Goal: Information Seeking & Learning: Compare options

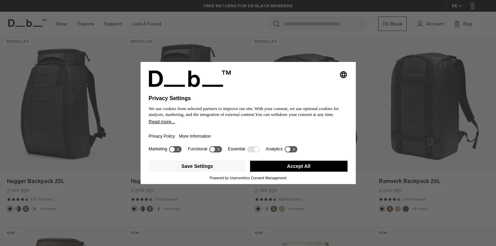
click at [175, 152] on icon at bounding box center [172, 149] width 5 height 5
click at [176, 152] on icon at bounding box center [175, 149] width 13 height 7
click at [226, 171] on button "Save Settings" at bounding box center [197, 166] width 97 height 11
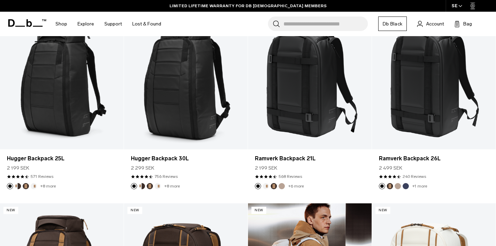
scroll to position [158, 0]
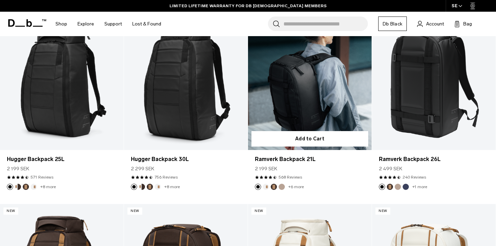
click at [307, 94] on link "Ramverk Backpack 21L" at bounding box center [310, 81] width 124 height 137
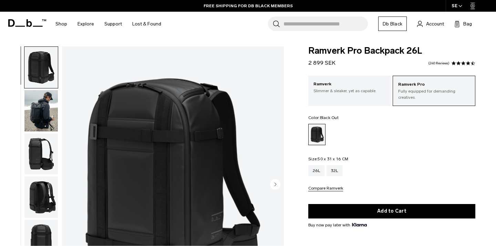
click at [39, 118] on img "button" at bounding box center [40, 110] width 33 height 41
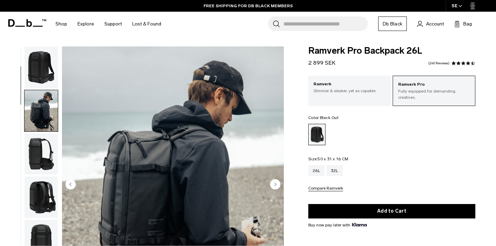
scroll to position [44, 0]
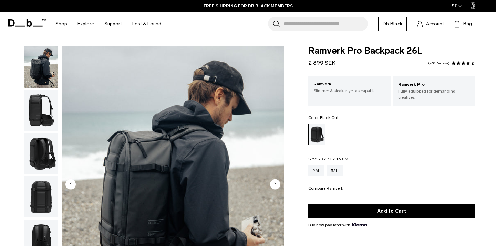
click at [41, 114] on img "button" at bounding box center [40, 110] width 33 height 41
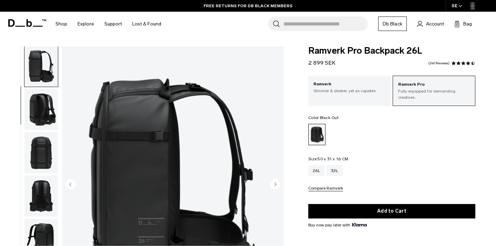
scroll to position [0, 0]
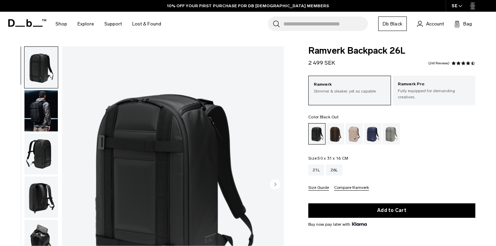
click at [39, 220] on img "button" at bounding box center [40, 240] width 33 height 41
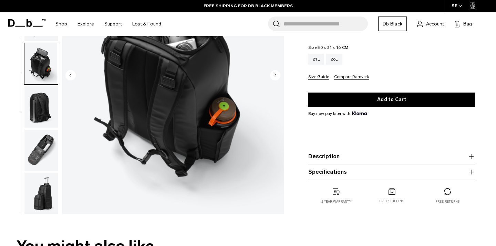
scroll to position [109, 0]
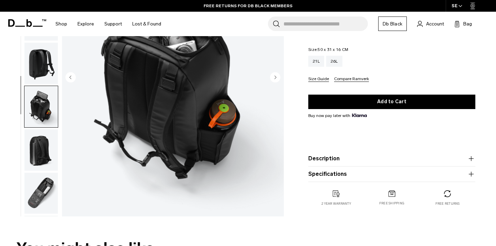
click at [50, 65] on img "button" at bounding box center [40, 63] width 33 height 41
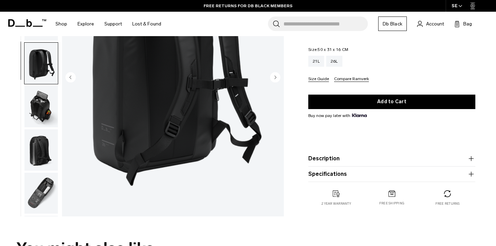
scroll to position [71, 0]
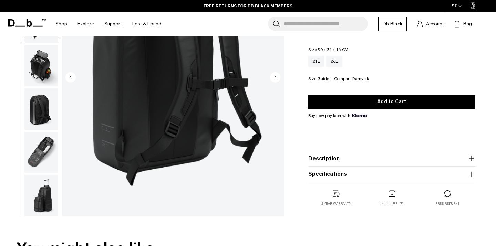
click at [43, 64] on img "button" at bounding box center [40, 65] width 33 height 41
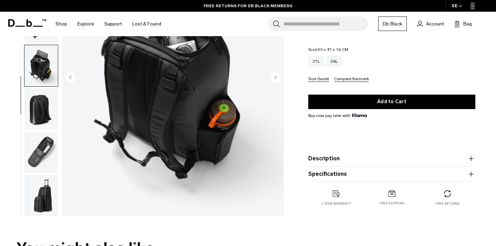
scroll to position [77, 0]
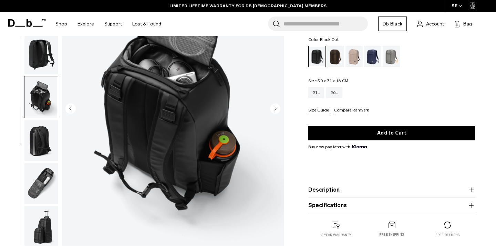
click at [43, 181] on img "button" at bounding box center [40, 183] width 33 height 41
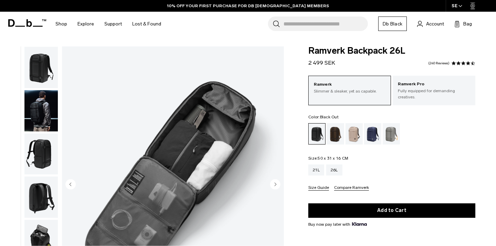
scroll to position [0, 0]
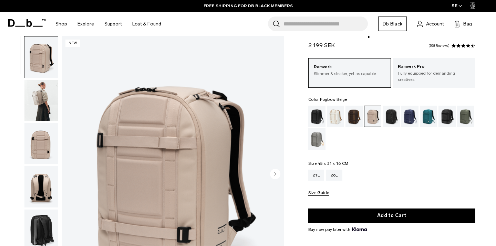
click at [31, 104] on img "button" at bounding box center [40, 100] width 33 height 41
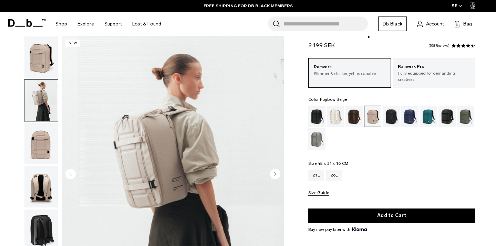
scroll to position [44, 0]
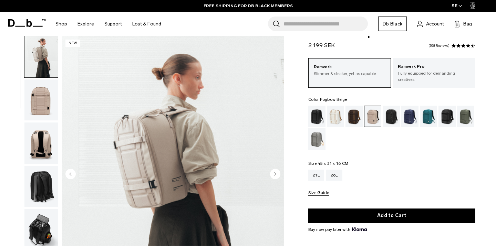
click at [40, 34] on img "button" at bounding box center [40, 13] width 33 height 41
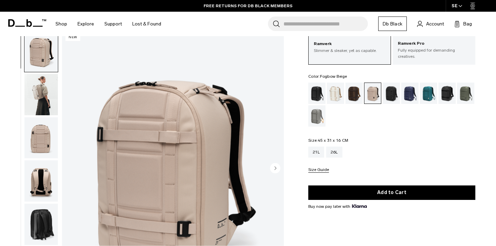
scroll to position [41, 0]
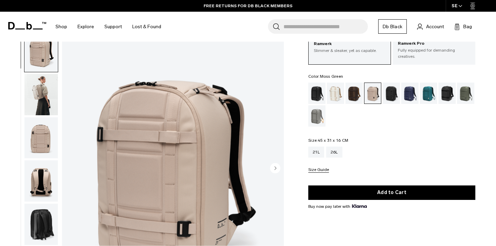
click at [464, 89] on div "Moss Green" at bounding box center [466, 93] width 18 height 21
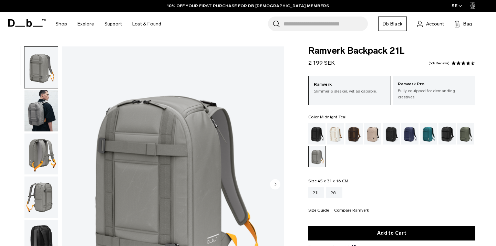
click at [430, 133] on div "Midnight Teal" at bounding box center [429, 133] width 18 height 21
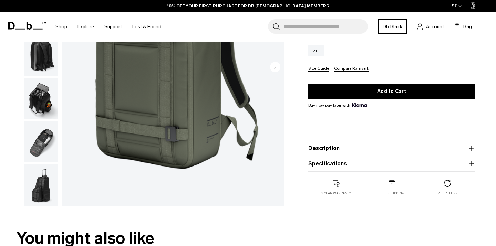
scroll to position [72, 0]
click at [37, 139] on img "button" at bounding box center [40, 141] width 33 height 41
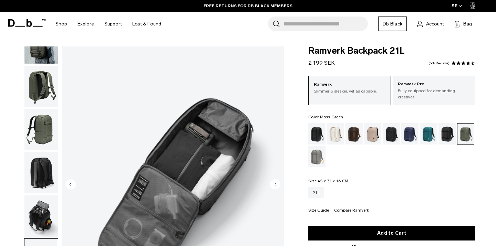
scroll to position [0, 0]
